Goal: Task Accomplishment & Management: Manage account settings

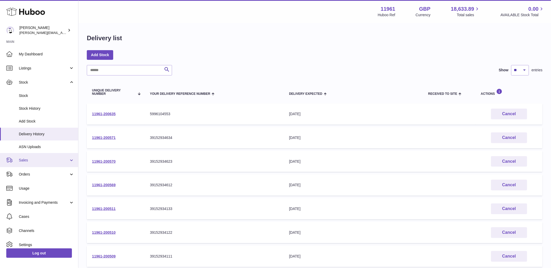
click at [68, 156] on link "Sales" at bounding box center [39, 160] width 78 height 14
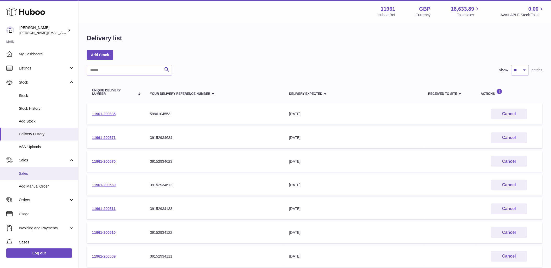
click at [27, 171] on span "Sales" at bounding box center [46, 173] width 55 height 5
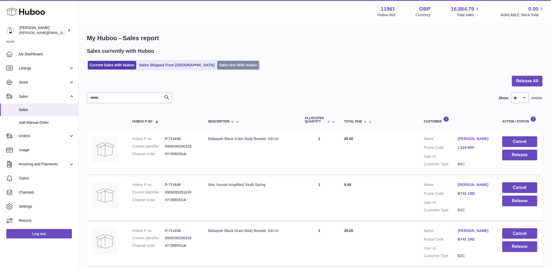
click at [218, 61] on link "Sales Not With Huboo" at bounding box center [238, 65] width 42 height 9
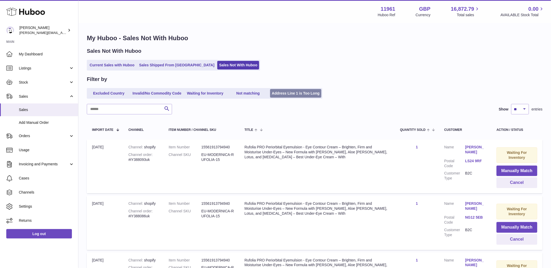
click at [285, 95] on link "Address Line 1 is Too Long" at bounding box center [296, 93] width 52 height 9
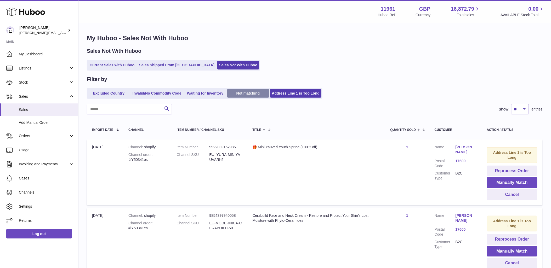
click at [257, 94] on link "Not matching" at bounding box center [248, 93] width 42 height 9
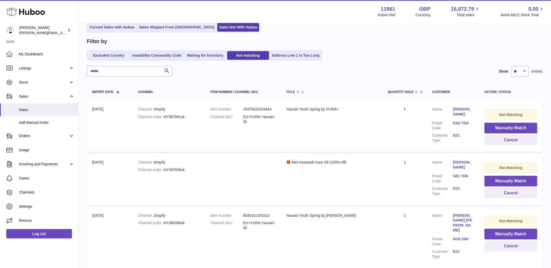
scroll to position [30, 0]
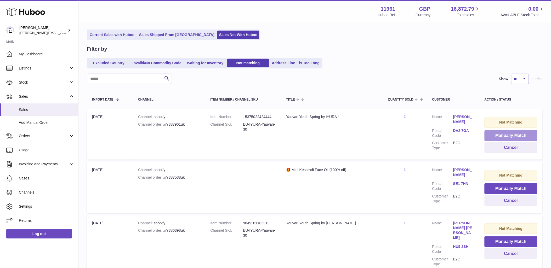
click at [504, 133] on button "Manually Match" at bounding box center [511, 136] width 53 height 11
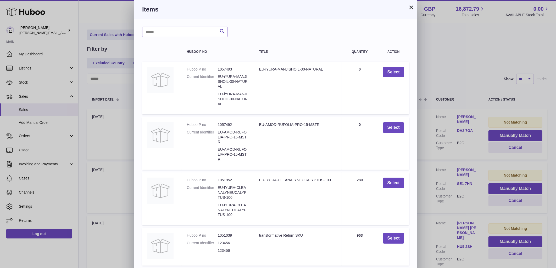
click at [192, 31] on input "text" at bounding box center [184, 32] width 85 height 10
type input "*******"
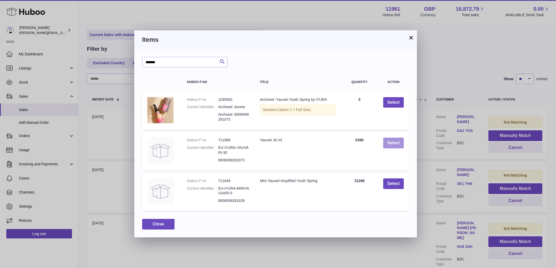
click at [389, 142] on button "Select" at bounding box center [393, 143] width 21 height 11
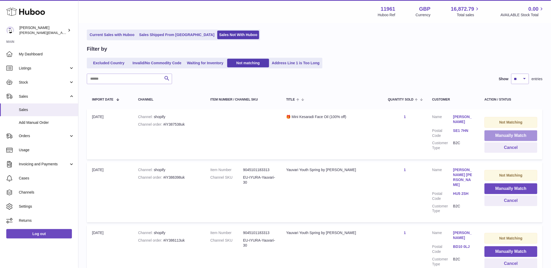
click at [508, 135] on button "Manually Match" at bounding box center [511, 136] width 53 height 11
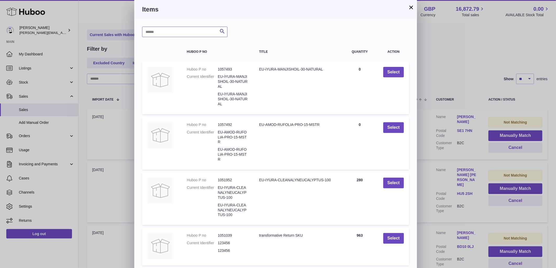
click at [171, 33] on input "text" at bounding box center [184, 32] width 85 height 10
type input "********"
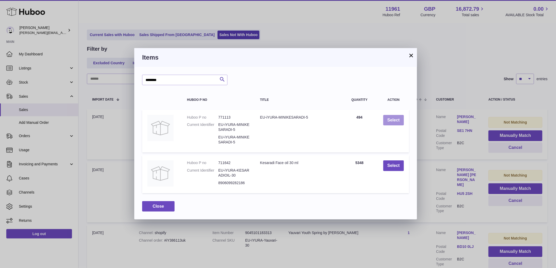
click at [391, 119] on button "Select" at bounding box center [393, 120] width 21 height 11
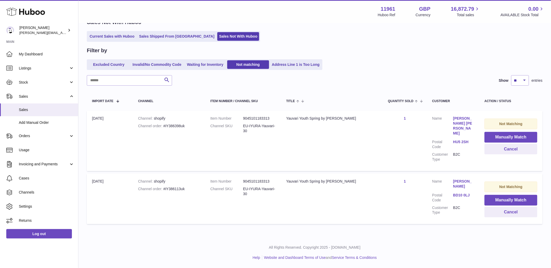
scroll to position [19, 0]
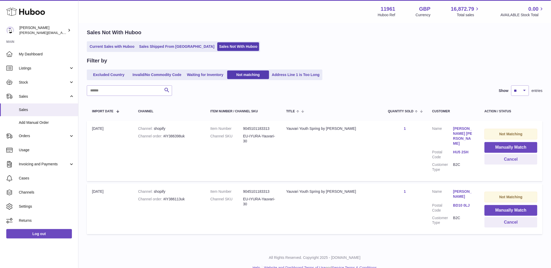
click at [508, 153] on td "Not Matching Manually Match Cancel" at bounding box center [511, 151] width 63 height 60
click at [505, 149] on button "Manually Match" at bounding box center [511, 147] width 53 height 11
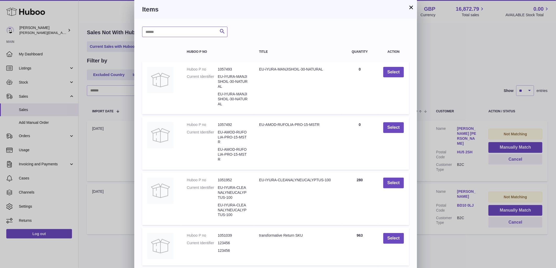
click at [183, 33] on input "text" at bounding box center [184, 32] width 85 height 10
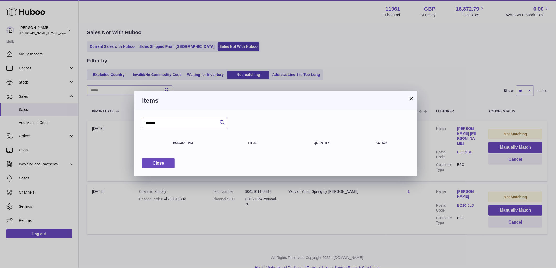
type input "*******"
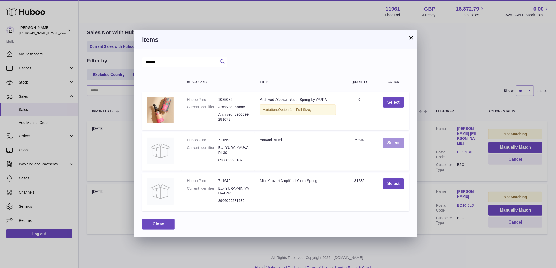
drag, startPoint x: 386, startPoint y: 140, endPoint x: 398, endPoint y: 142, distance: 11.4
click at [386, 140] on button "Select" at bounding box center [393, 143] width 21 height 11
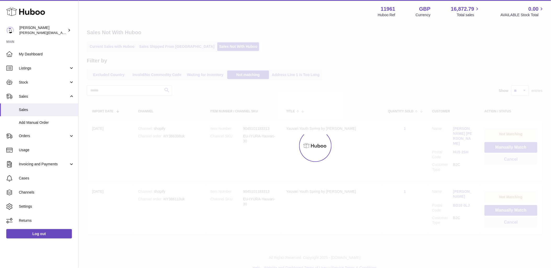
scroll to position [0, 0]
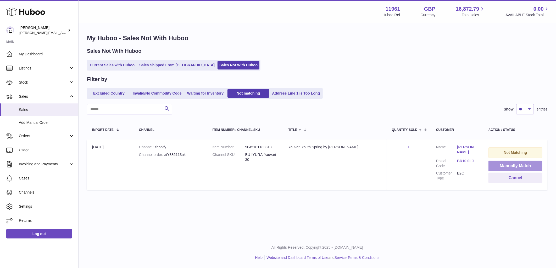
click at [506, 165] on button "Manually Match" at bounding box center [515, 166] width 54 height 11
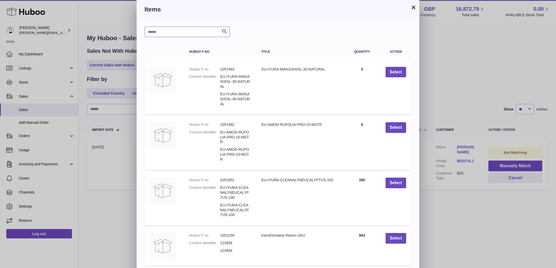
click at [200, 29] on input "text" at bounding box center [186, 32] width 85 height 10
type input "*******"
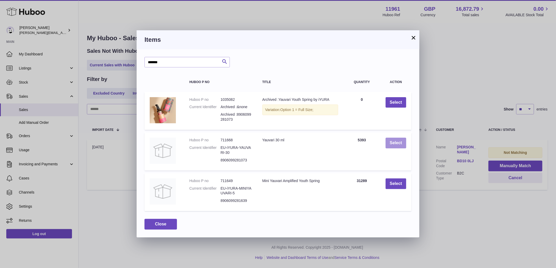
click at [395, 141] on button "Select" at bounding box center [395, 143] width 21 height 11
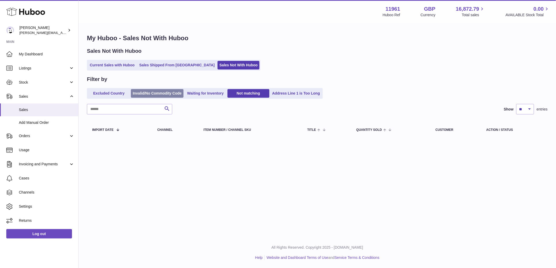
click at [170, 95] on link "Invalid/No Commodity Code" at bounding box center [157, 93] width 53 height 9
drag, startPoint x: 100, startPoint y: 95, endPoint x: 105, endPoint y: 95, distance: 4.5
click at [100, 95] on link "Excluded Country" at bounding box center [109, 93] width 42 height 9
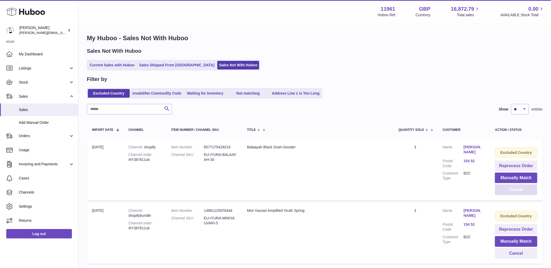
click at [522, 189] on button "Cancel" at bounding box center [516, 190] width 42 height 11
click at [514, 192] on button "Cancel" at bounding box center [516, 190] width 42 height 11
click at [512, 194] on button "Cancel" at bounding box center [516, 190] width 42 height 11
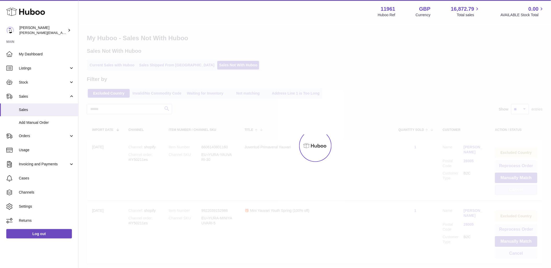
click at [511, 194] on button "Cancel" at bounding box center [516, 190] width 42 height 11
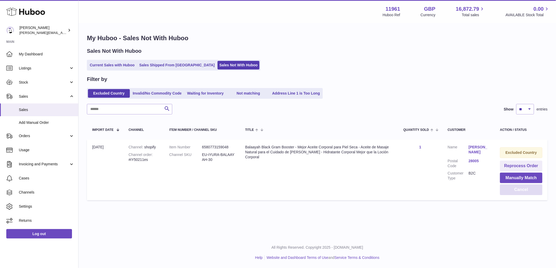
click at [510, 195] on button "Cancel" at bounding box center [521, 190] width 42 height 11
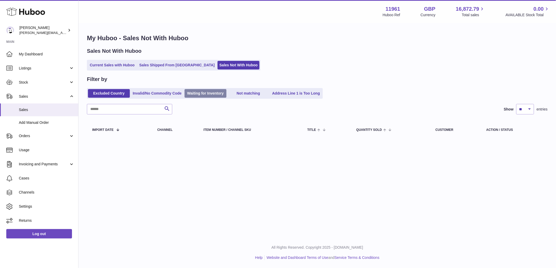
click at [192, 96] on link "Waiting for Inventory" at bounding box center [205, 93] width 42 height 9
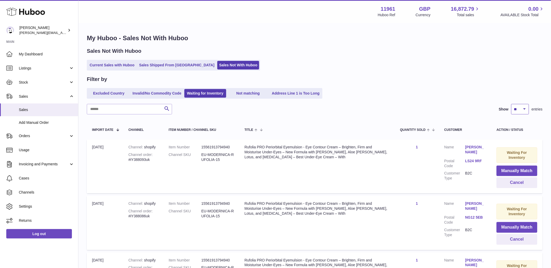
click at [517, 109] on select "** ** ** ***" at bounding box center [521, 109] width 18 height 10
select select "***"
click at [512, 104] on select "** ** ** ***" at bounding box center [521, 109] width 18 height 10
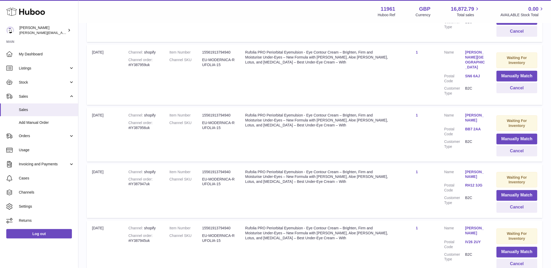
scroll to position [5599, 0]
